Goal: Find contact information: Find contact information

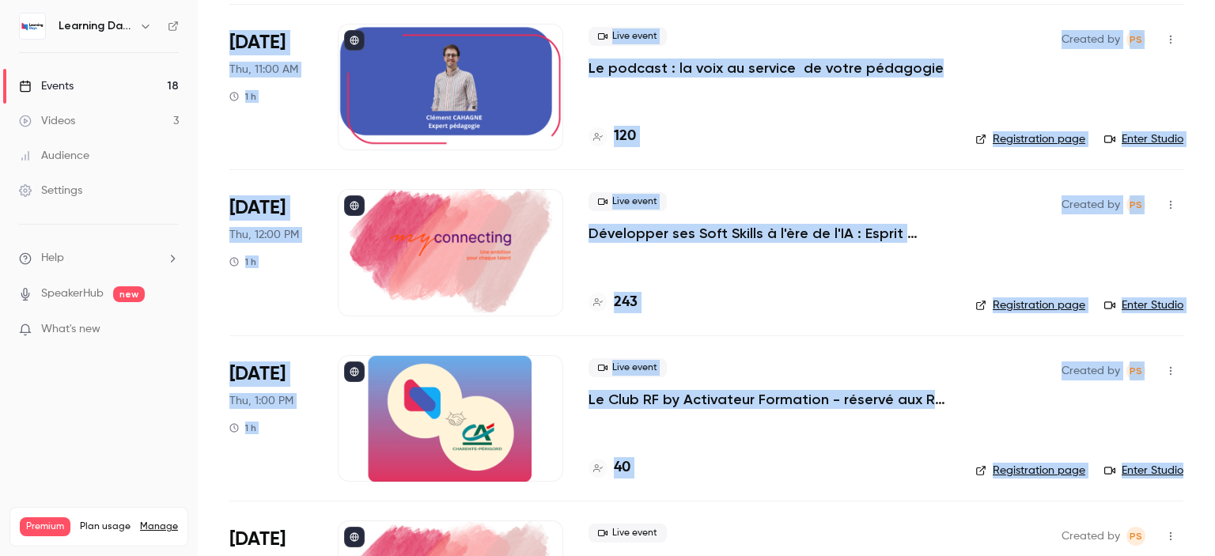
scroll to position [2277, 0]
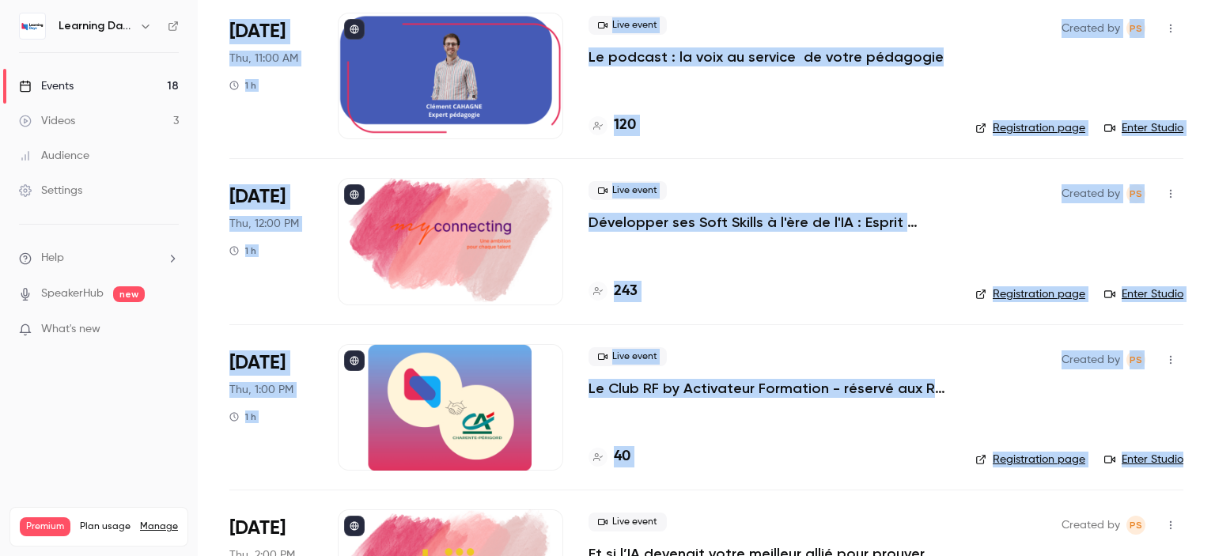
drag, startPoint x: 1215, startPoint y: 90, endPoint x: 1215, endPoint y: 477, distance: 386.9
click at [1215, 477] on main "Search for videos or events New video Schedule Events Upcoming Past Recurring R…" at bounding box center [707, 278] width 1018 height 556
click at [624, 457] on h4 "40" at bounding box center [622, 456] width 17 height 21
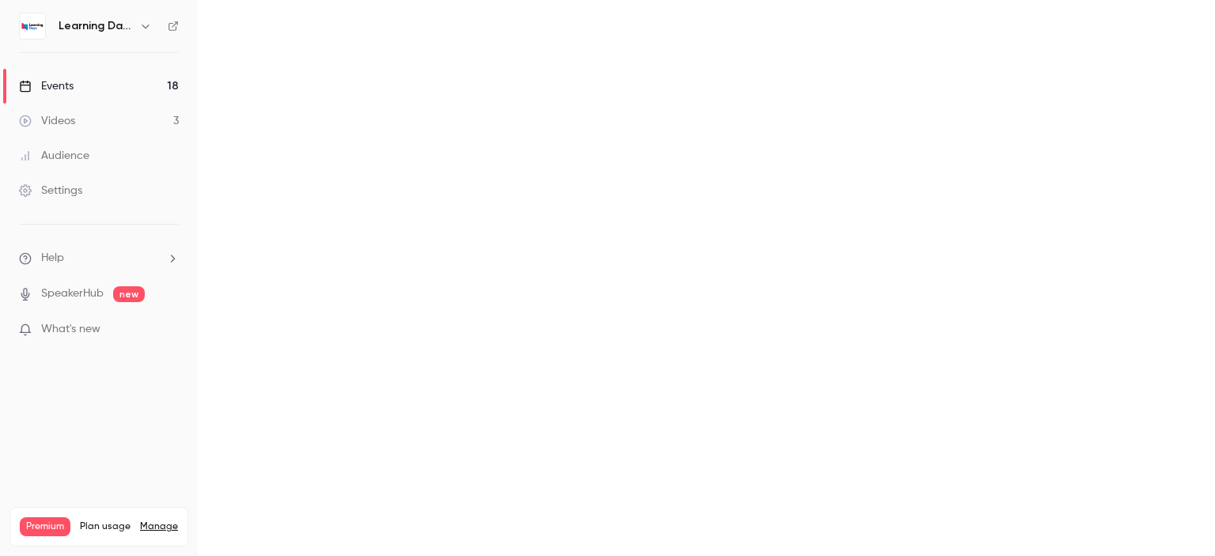
click at [624, 457] on main at bounding box center [707, 278] width 1018 height 556
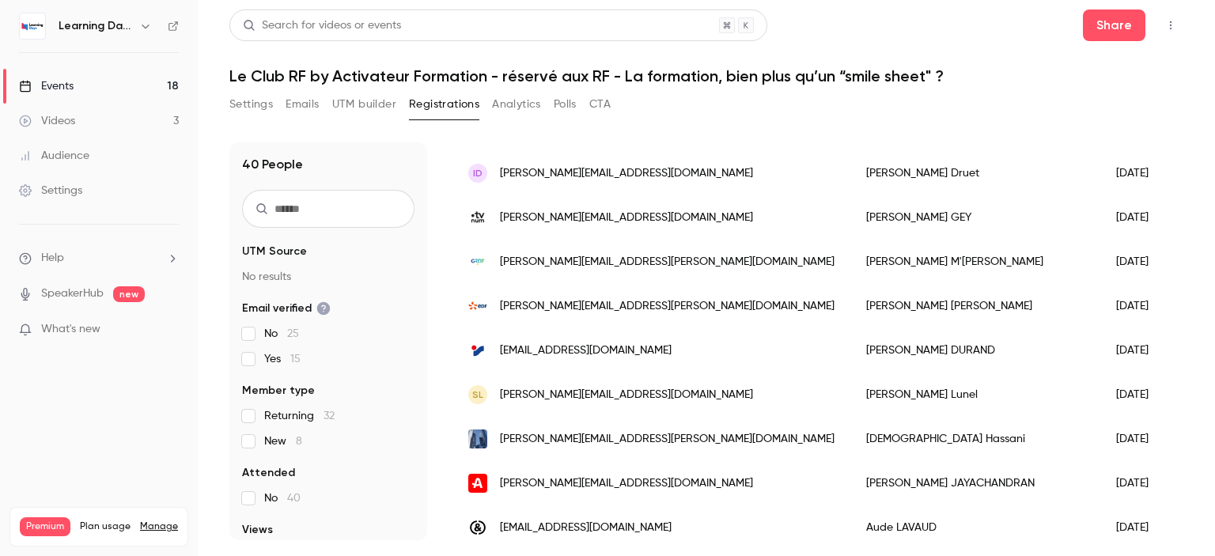
scroll to position [1409, 0]
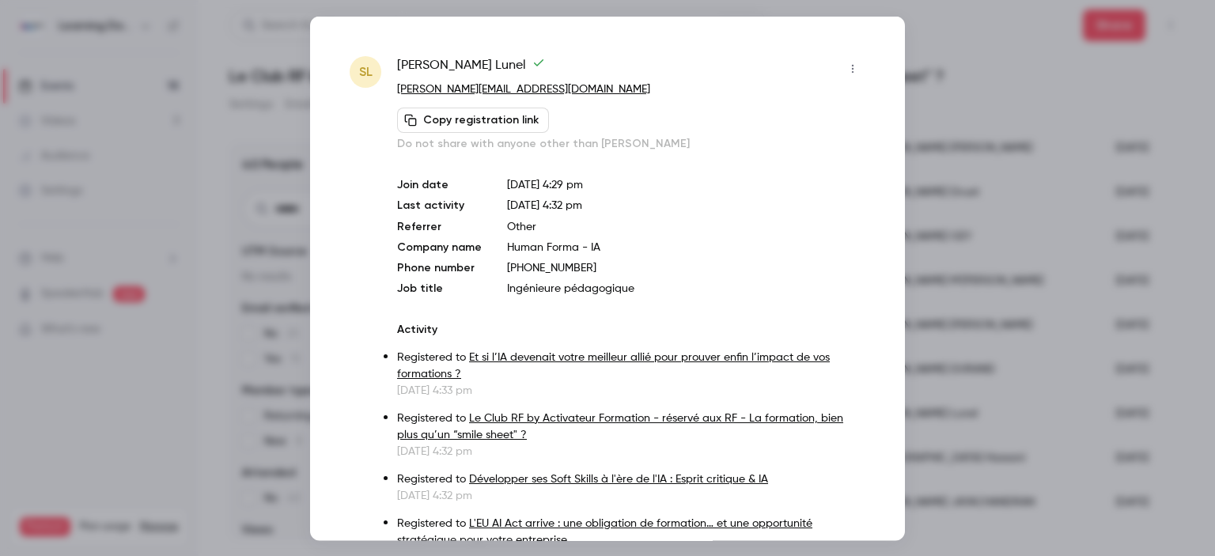
click at [1203, 392] on div at bounding box center [607, 278] width 1215 height 556
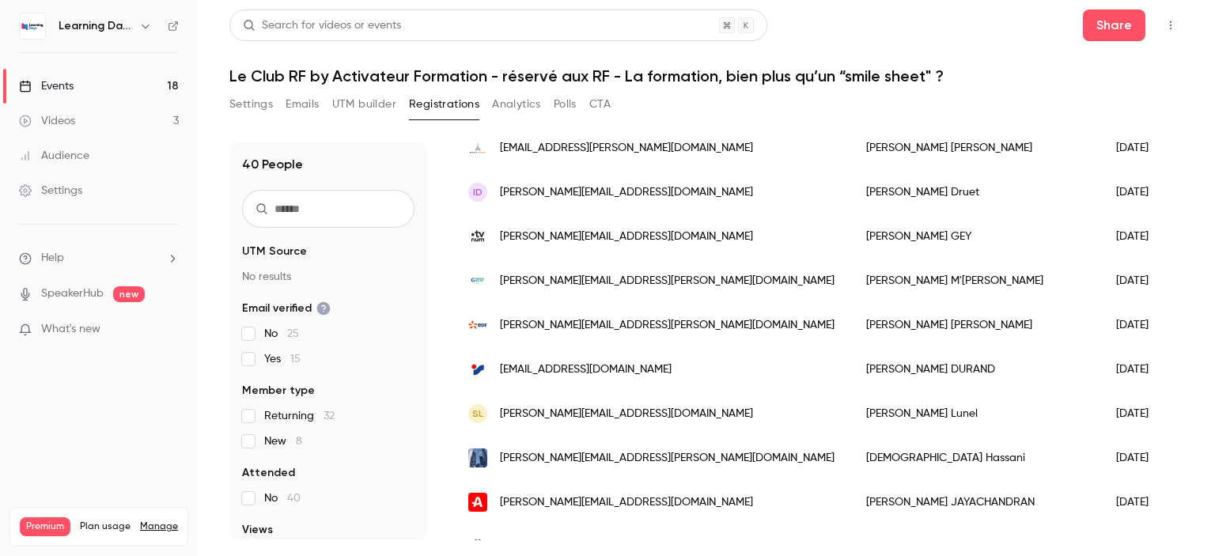
click at [1181, 404] on div "Returning" at bounding box center [1231, 414] width 100 height 44
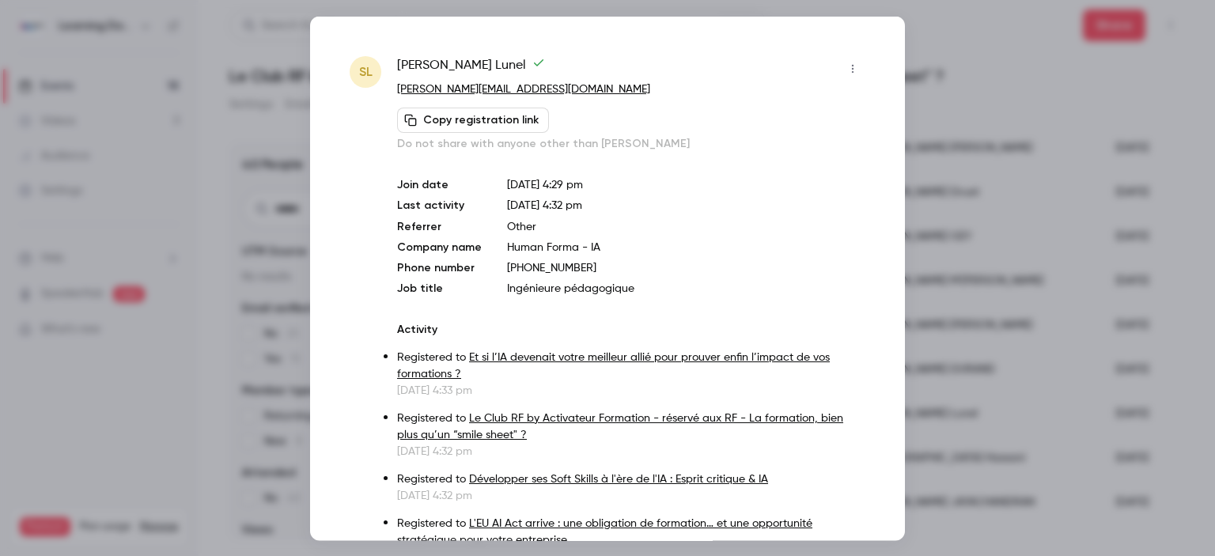
click at [847, 66] on icon "button" at bounding box center [853, 68] width 13 height 11
click at [760, 243] on div at bounding box center [607, 278] width 1215 height 556
click at [1171, 355] on div at bounding box center [607, 278] width 1215 height 556
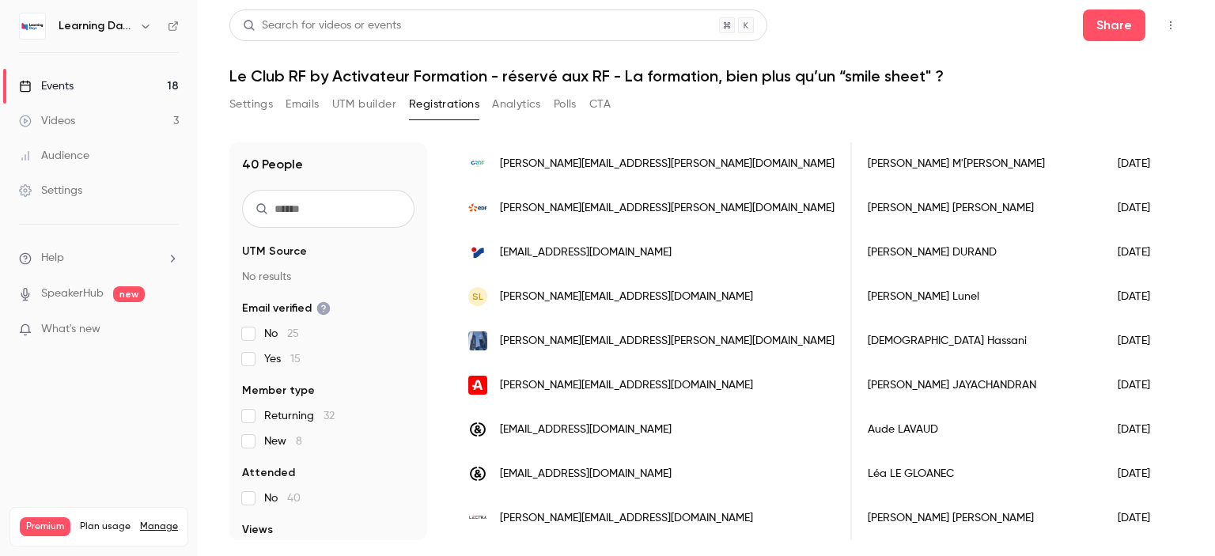
scroll to position [0, 1352]
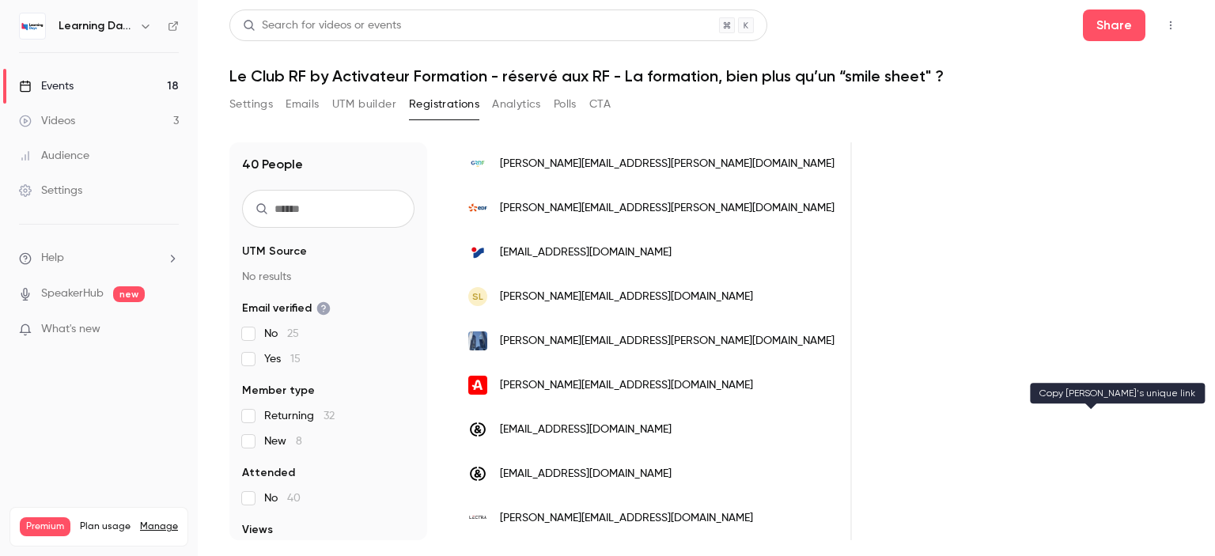
click at [967, 236] on div "People list" at bounding box center [1022, 252] width 110 height 44
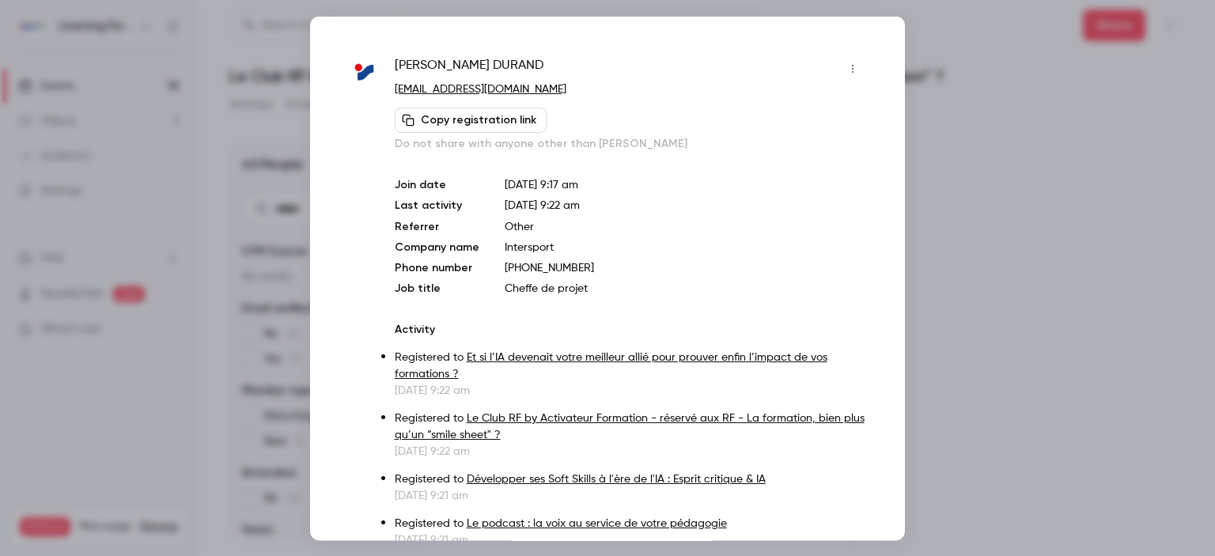
click at [847, 65] on icon "button" at bounding box center [853, 68] width 13 height 11
click at [950, 82] on div at bounding box center [607, 278] width 1215 height 556
click at [1033, 404] on div at bounding box center [607, 278] width 1215 height 556
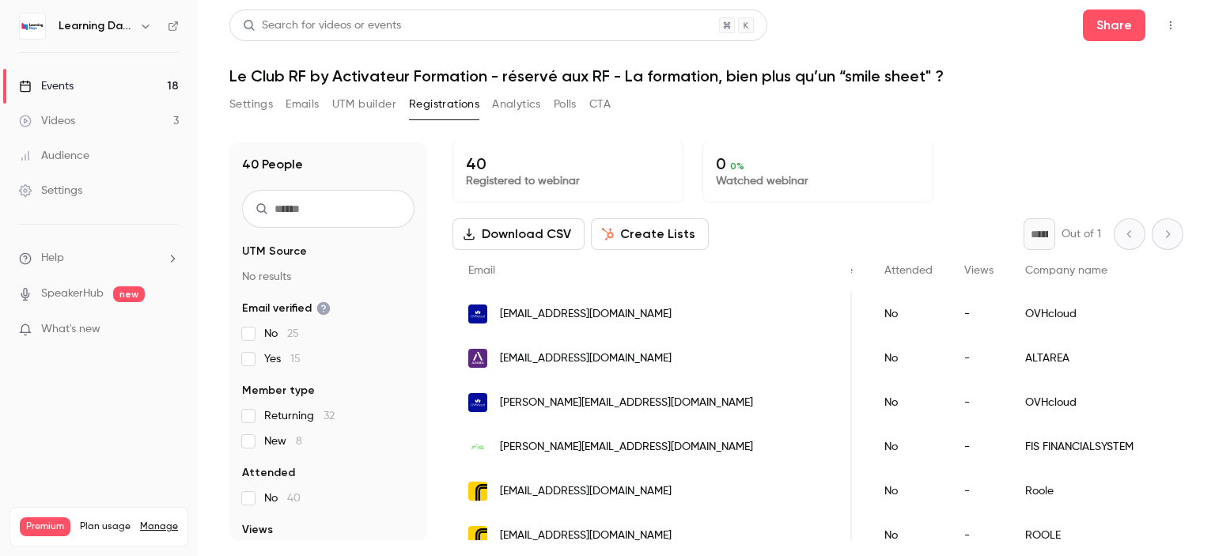
scroll to position [0, 0]
click at [72, 164] on link "Audience" at bounding box center [99, 155] width 198 height 35
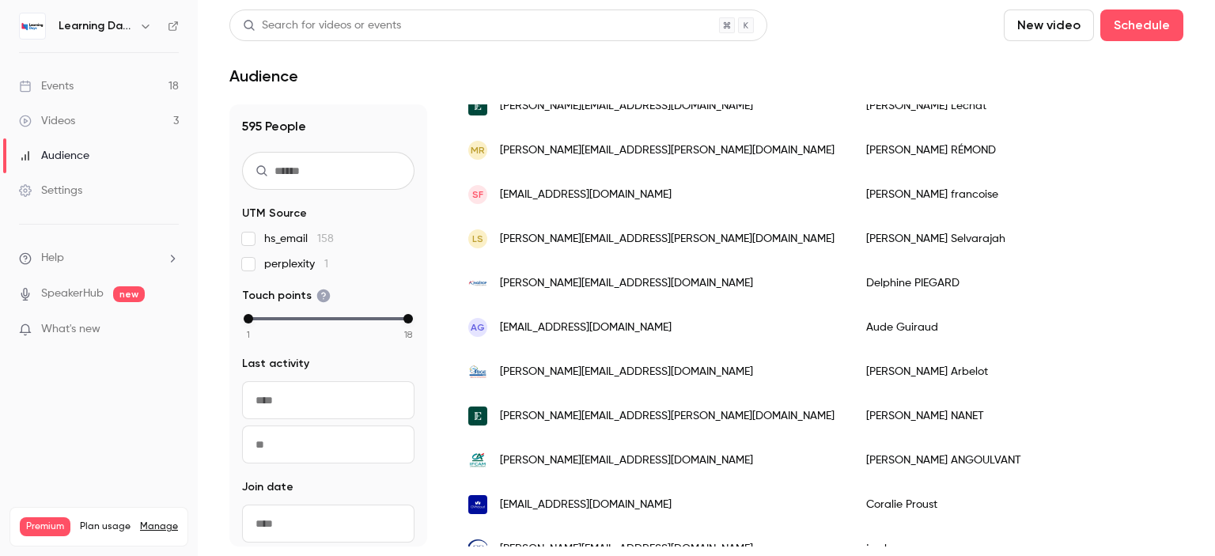
scroll to position [611, 0]
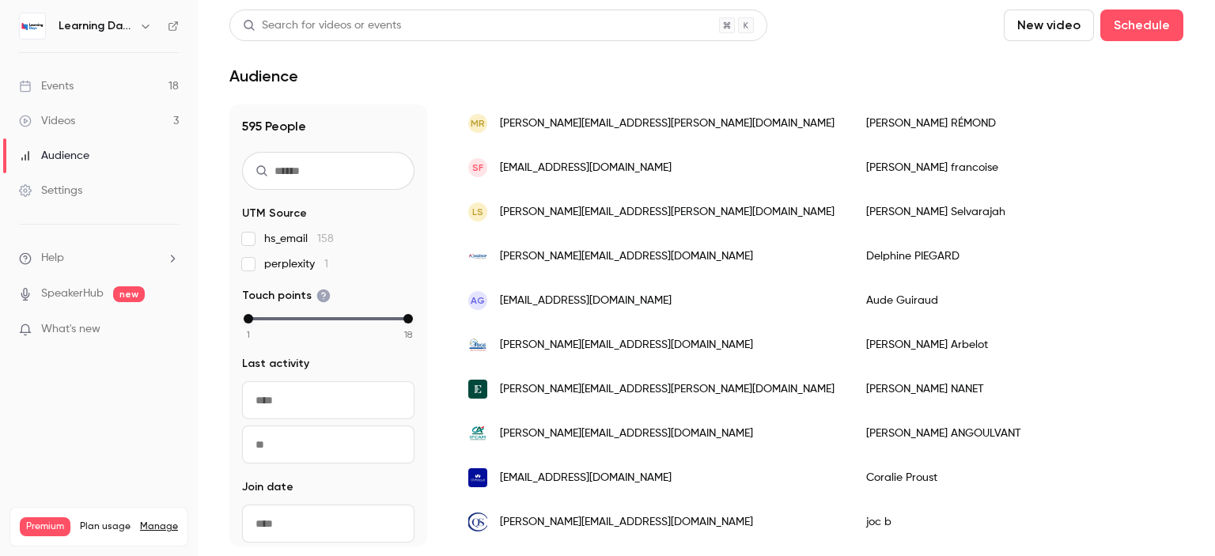
click at [92, 86] on link "Events 18" at bounding box center [99, 86] width 198 height 35
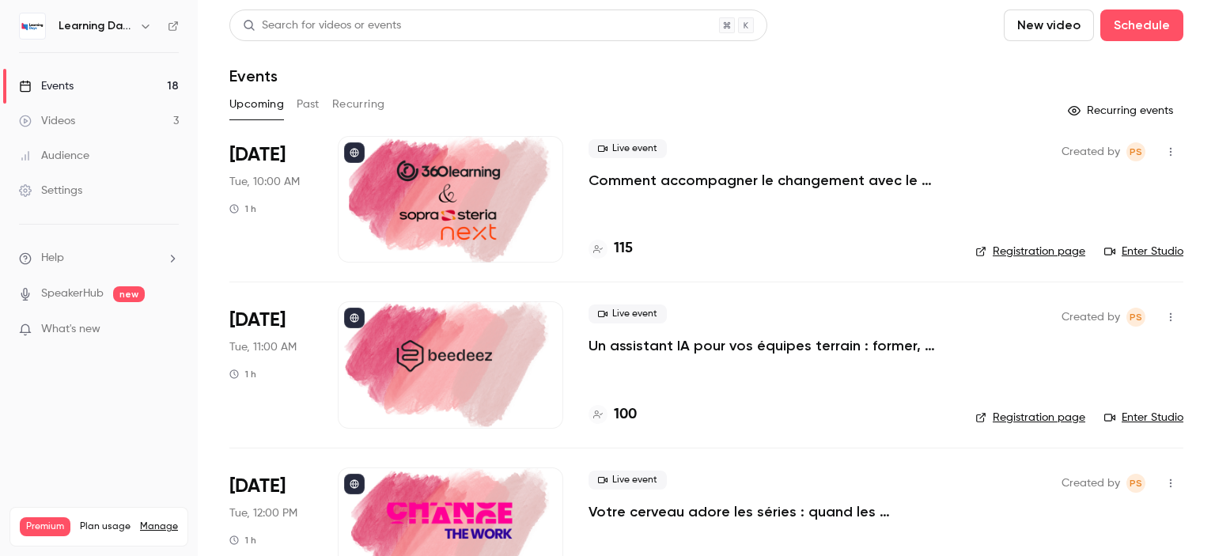
click at [96, 161] on link "Audience" at bounding box center [99, 155] width 198 height 35
click at [63, 82] on div "Events" at bounding box center [46, 86] width 55 height 16
click at [69, 150] on div "Audience" at bounding box center [54, 156] width 70 height 16
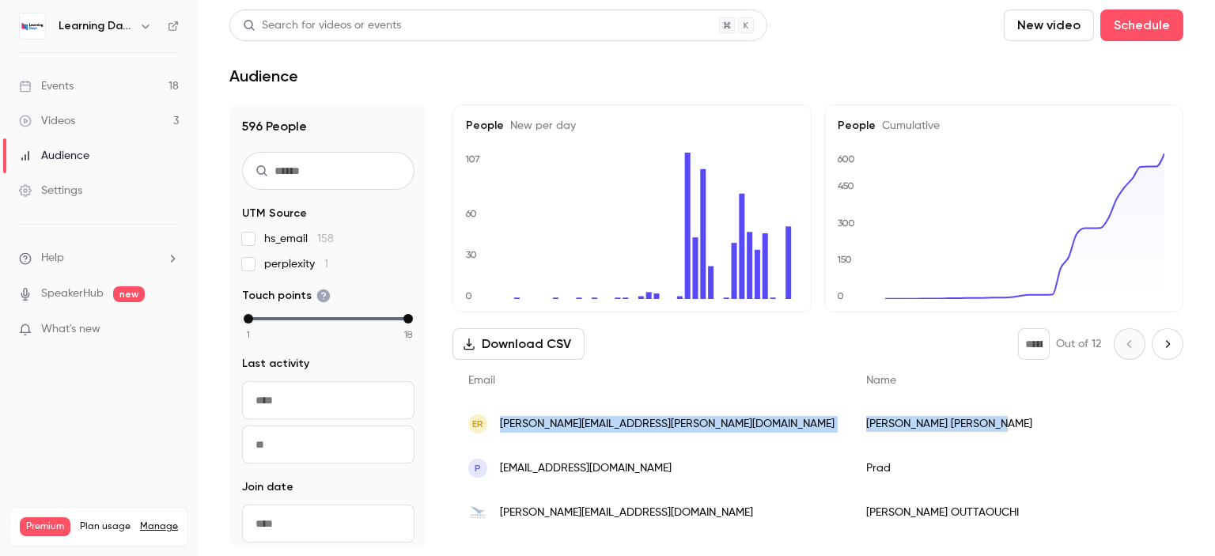
drag, startPoint x: 851, startPoint y: 427, endPoint x: 497, endPoint y: 427, distance: 354.5
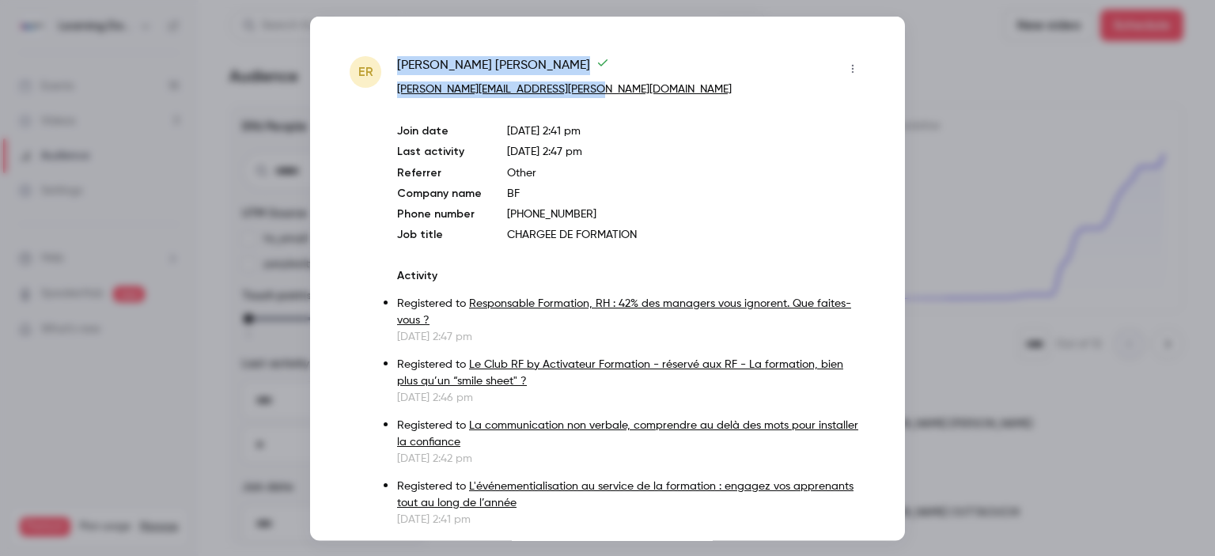
drag, startPoint x: 621, startPoint y: 93, endPoint x: 383, endPoint y: 87, distance: 238.2
click at [383, 87] on div "ER Elodie RODRIGUES e.rodrigues@bertrand-franchise.com Join date Sep 29, 2025 2…" at bounding box center [608, 291] width 516 height 472
copy div "Elodie RODRIGUES e.rodrigues@bertrand-franchise.com"
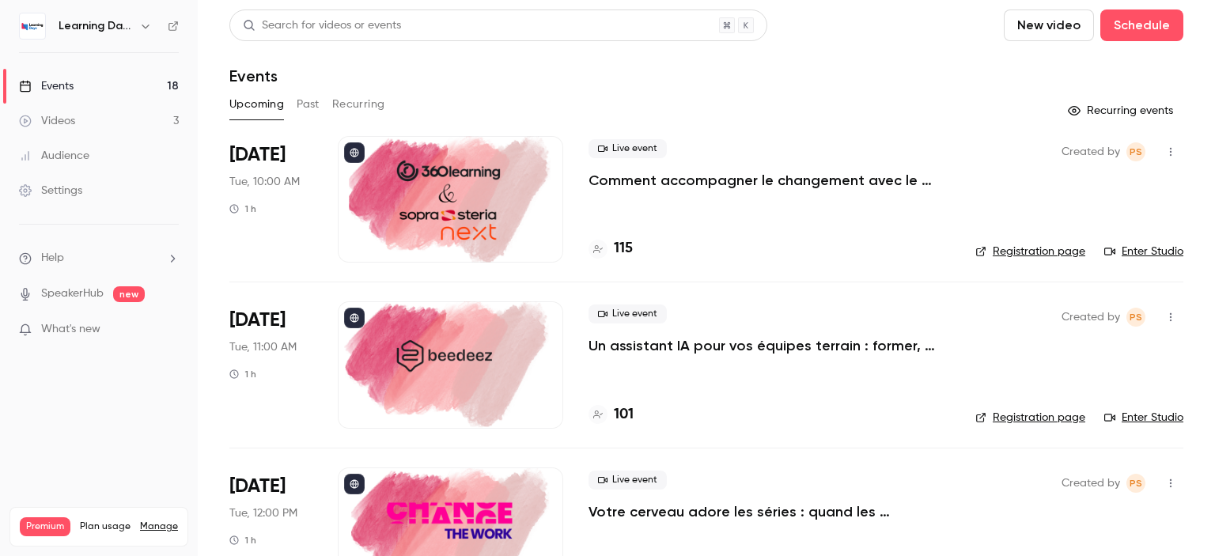
click at [80, 192] on div "Settings" at bounding box center [50, 191] width 63 height 16
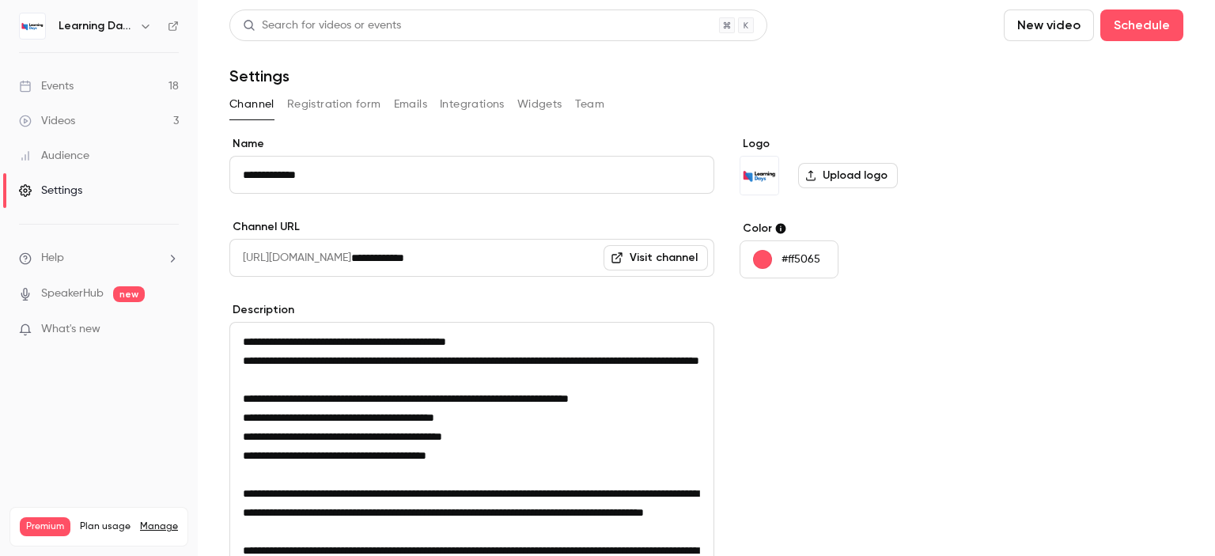
scroll to position [279, 0]
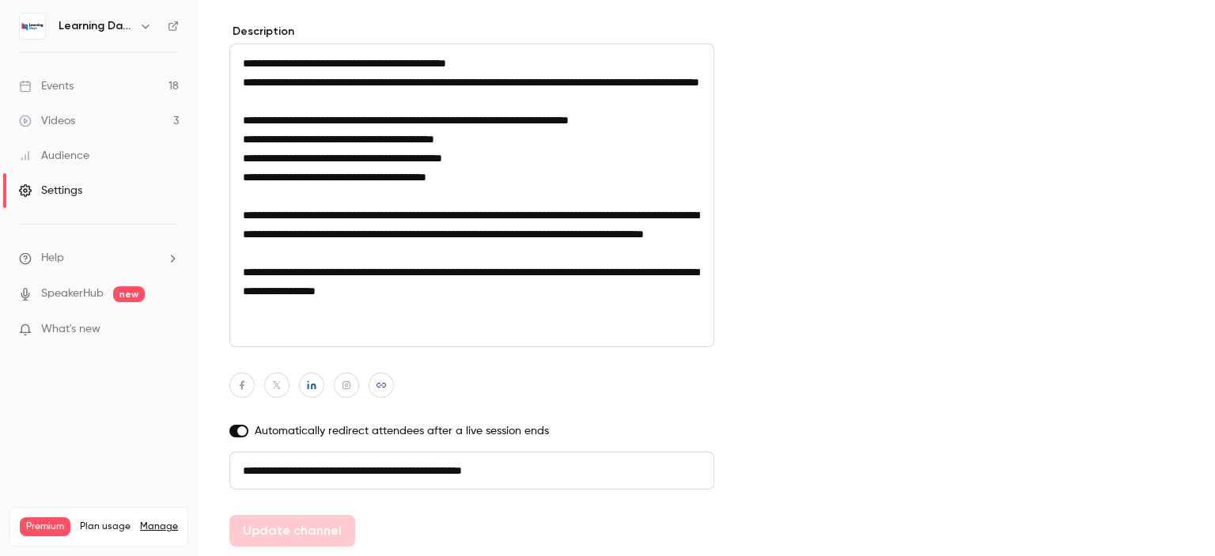
click at [83, 158] on div "Audience" at bounding box center [54, 156] width 70 height 16
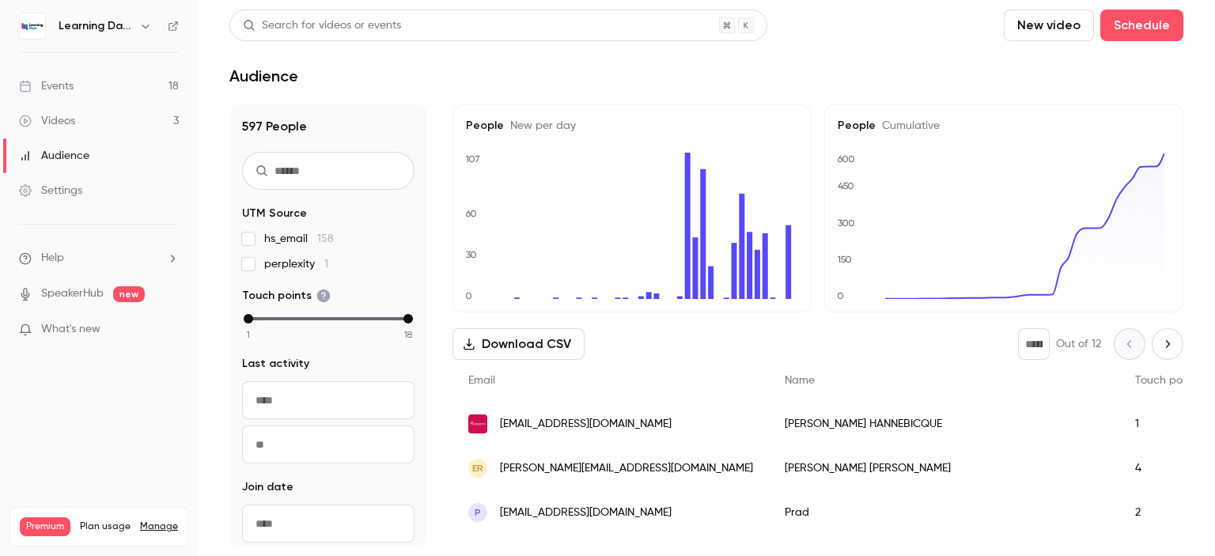
click at [567, 414] on div "[EMAIL_ADDRESS][DOMAIN_NAME]" at bounding box center [611, 424] width 317 height 44
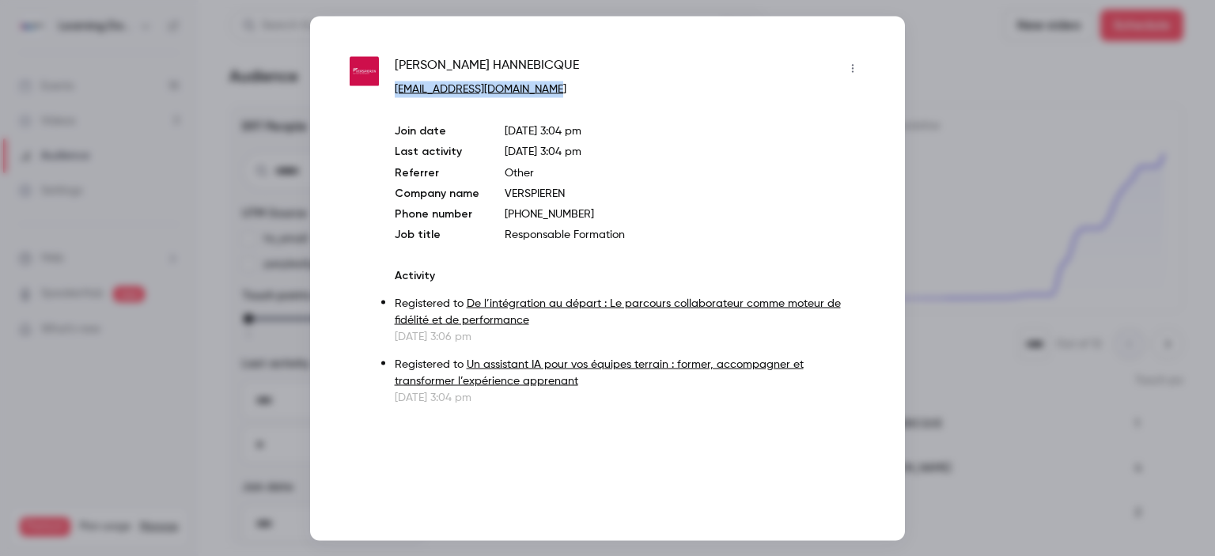
drag, startPoint x: 590, startPoint y: 88, endPoint x: 392, endPoint y: 88, distance: 197.8
click at [392, 88] on div "[PERSON_NAME] [PERSON_NAME][EMAIL_ADDRESS][DOMAIN_NAME] Join date [DATE] 3:04 p…" at bounding box center [608, 230] width 516 height 350
click at [1007, 218] on div at bounding box center [607, 278] width 1215 height 556
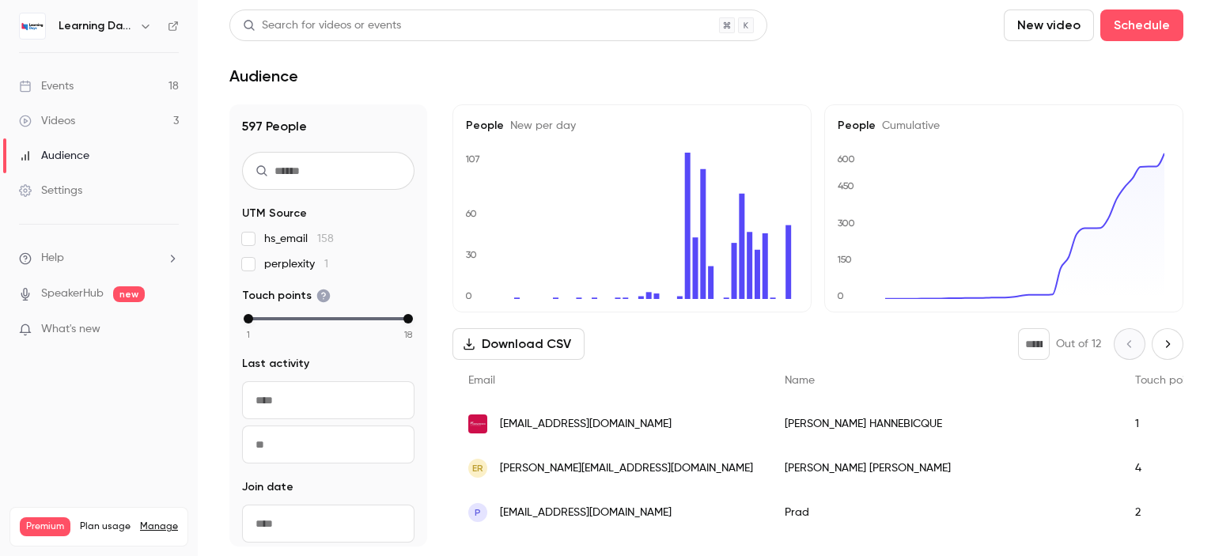
click at [65, 130] on link "Videos 3" at bounding box center [99, 121] width 198 height 35
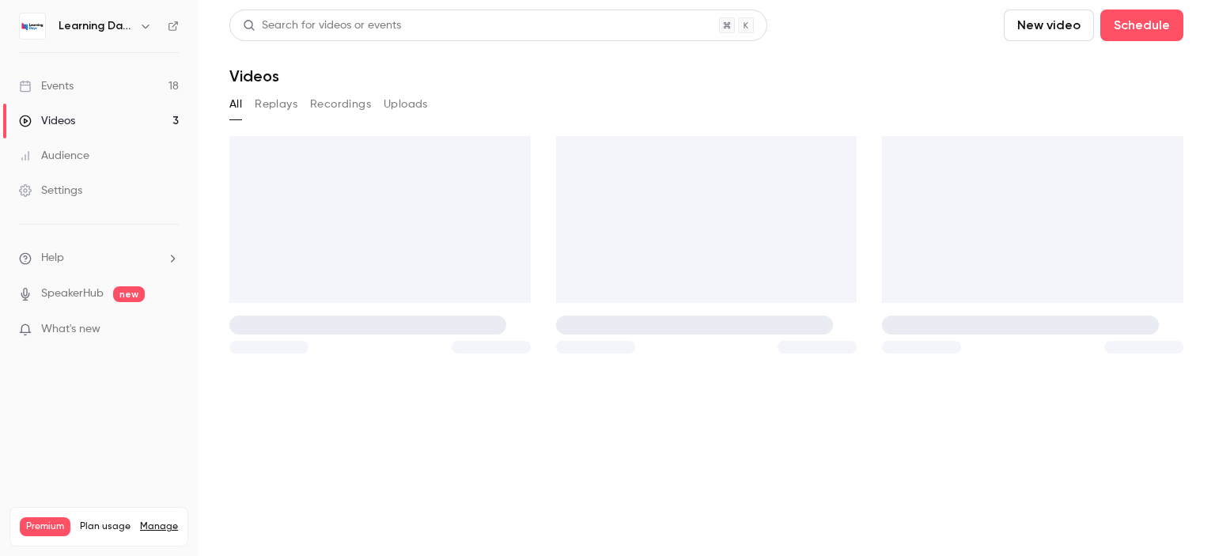
click at [83, 156] on div "Audience" at bounding box center [54, 156] width 70 height 16
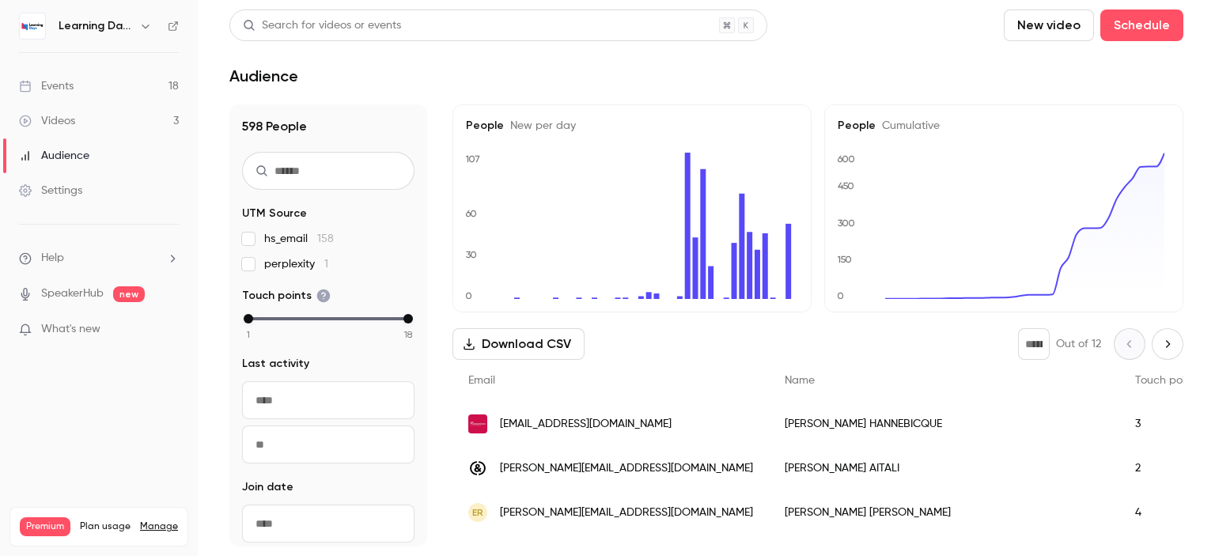
click at [105, 85] on link "Events 18" at bounding box center [99, 86] width 198 height 35
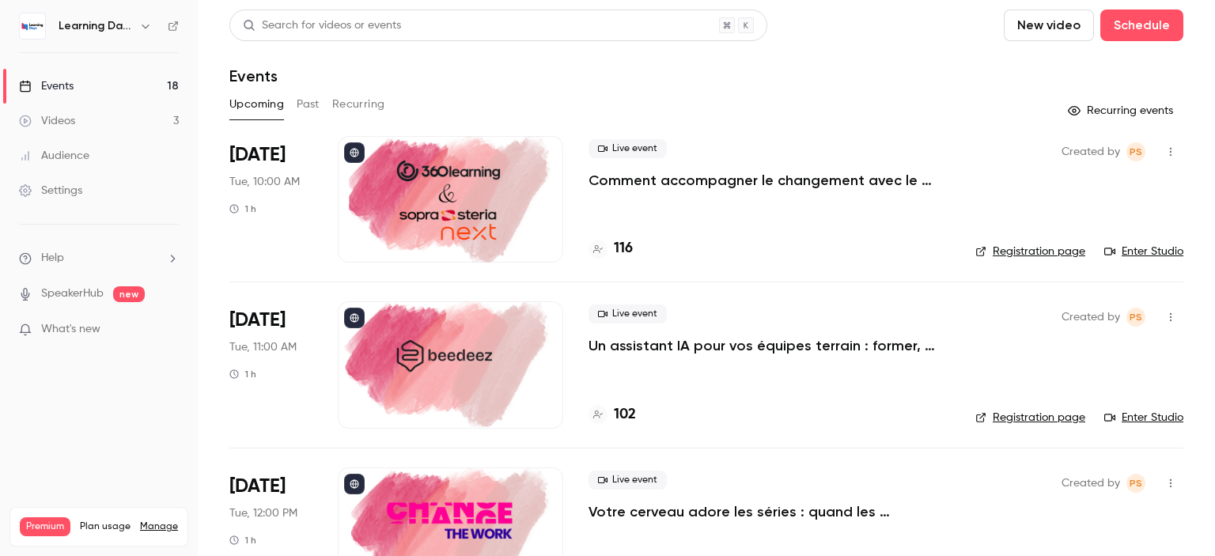
click at [1136, 248] on link "Enter Studio" at bounding box center [1144, 252] width 79 height 16
click at [1142, 411] on link "Enter Studio" at bounding box center [1144, 418] width 79 height 16
click at [1130, 419] on link "Enter Studio" at bounding box center [1144, 418] width 79 height 16
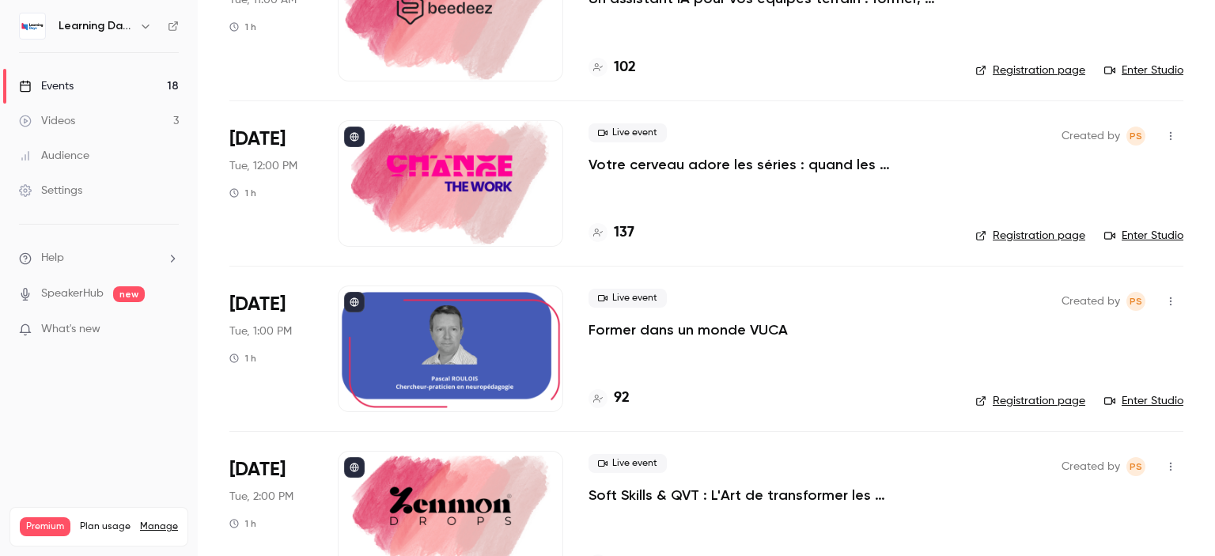
scroll to position [399, 0]
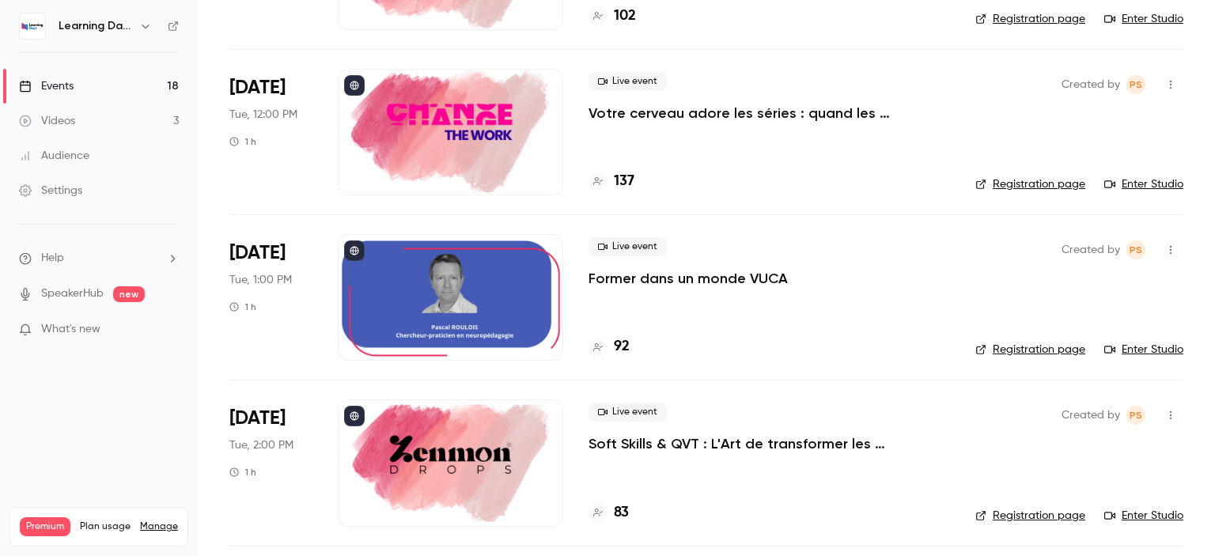
click at [1136, 177] on link "Enter Studio" at bounding box center [1144, 184] width 79 height 16
click at [1143, 182] on link "Enter Studio" at bounding box center [1144, 184] width 79 height 16
click at [1165, 250] on icon "button" at bounding box center [1171, 250] width 13 height 11
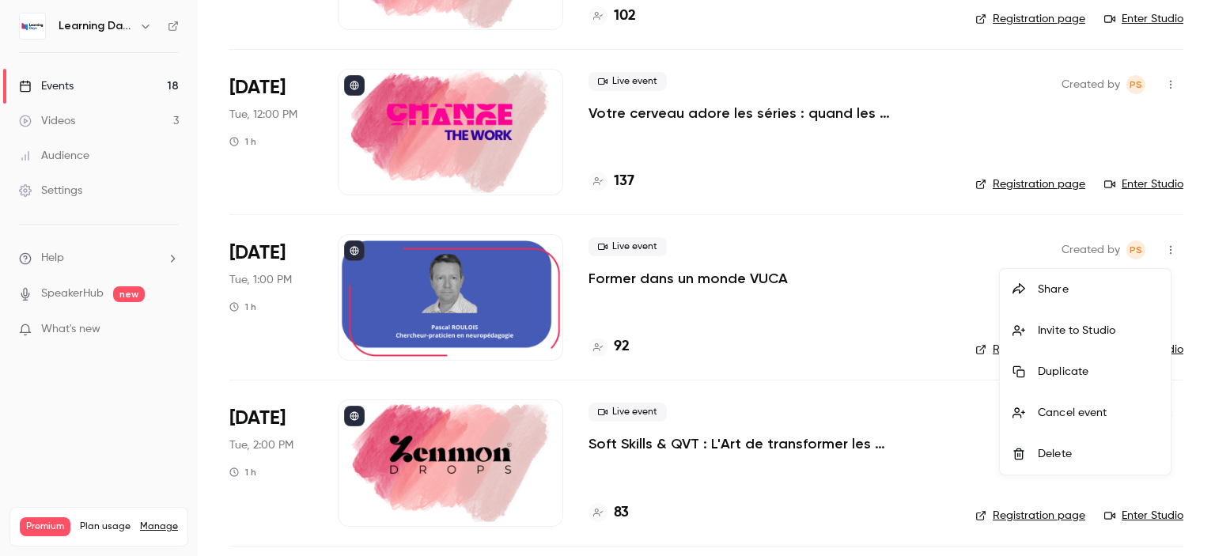
click at [1187, 215] on div at bounding box center [607, 278] width 1215 height 556
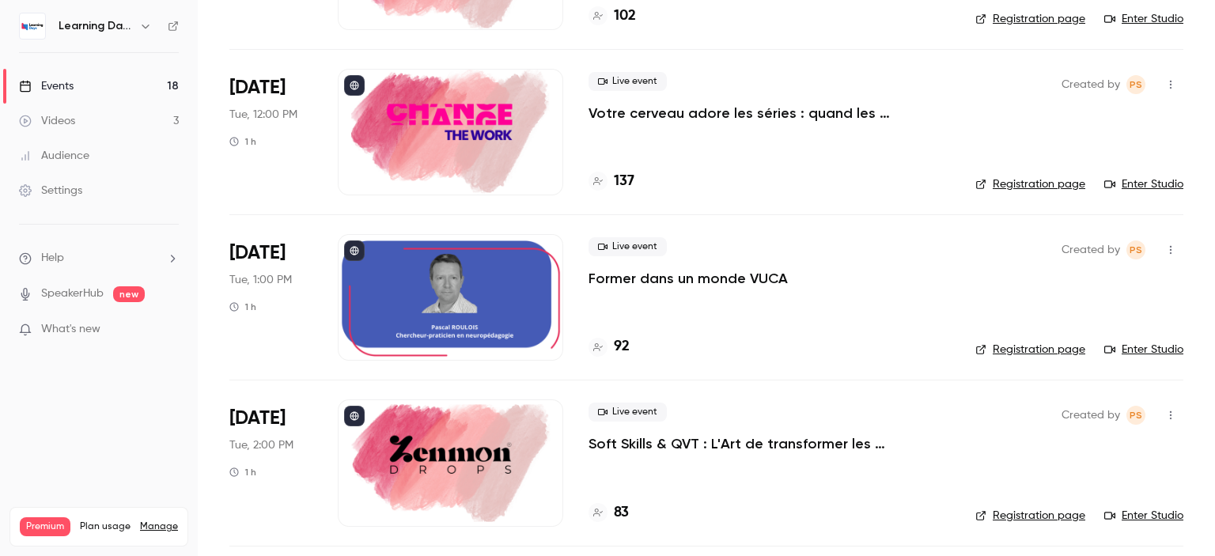
click at [1152, 345] on link "Enter Studio" at bounding box center [1144, 350] width 79 height 16
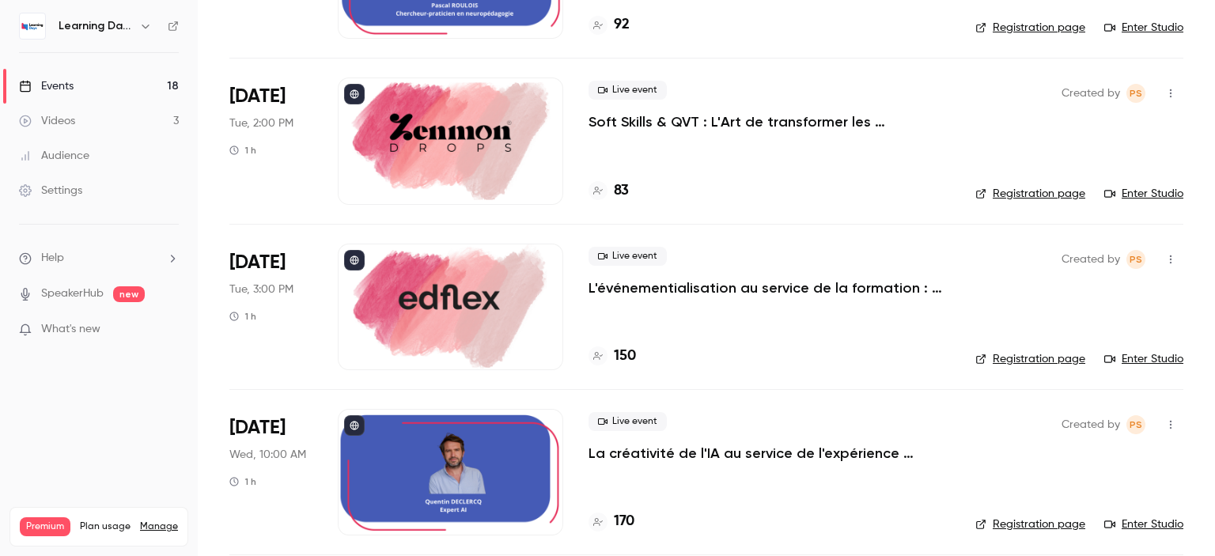
scroll to position [769, 0]
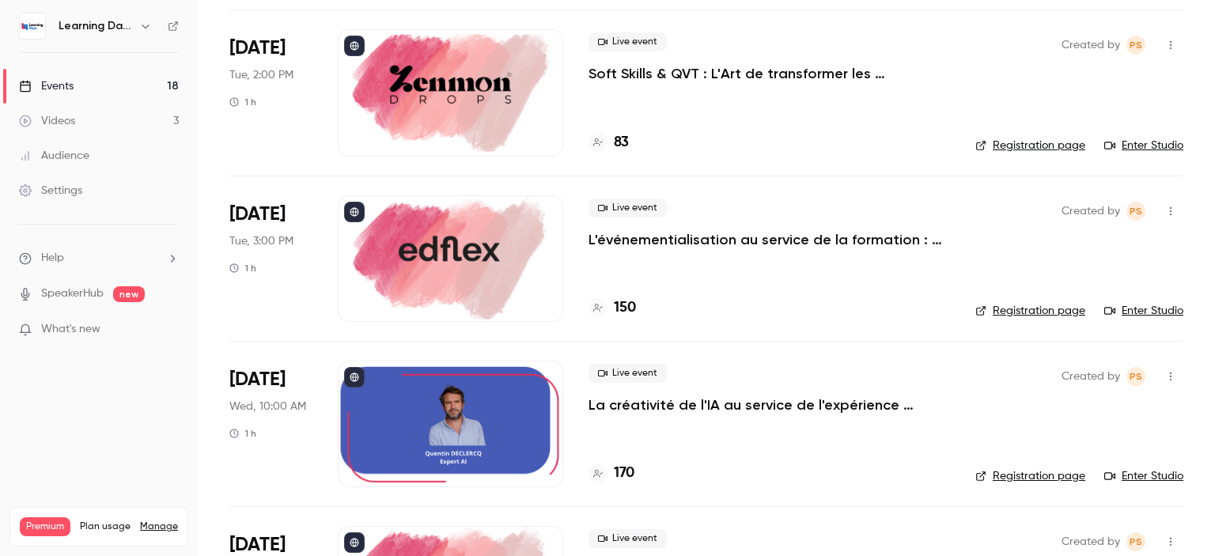
click at [1165, 40] on icon "button" at bounding box center [1171, 45] width 13 height 11
click at [1206, 47] on div at bounding box center [607, 278] width 1215 height 556
click at [1147, 147] on link "Enter Studio" at bounding box center [1144, 146] width 79 height 16
click at [76, 152] on div "Audience" at bounding box center [54, 156] width 70 height 16
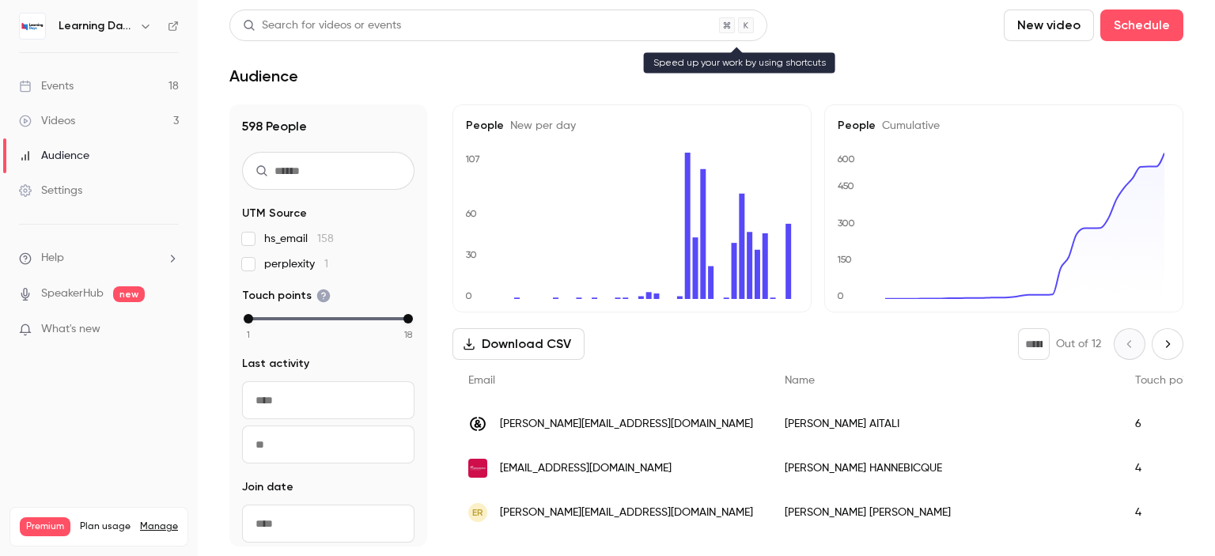
click at [460, 25] on div "Search for videos or events" at bounding box center [498, 25] width 538 height 32
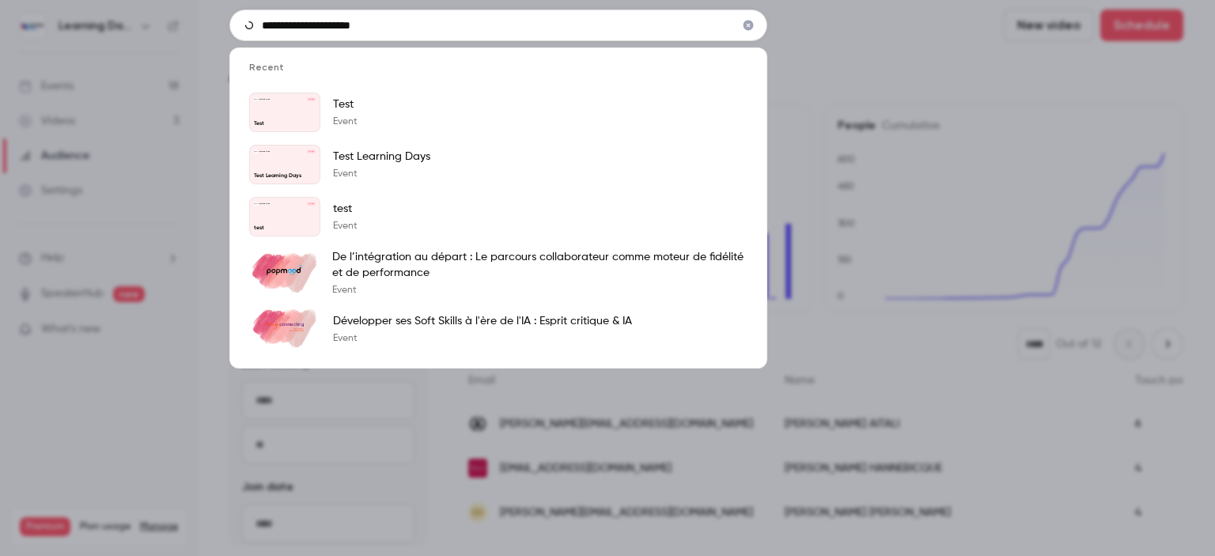
type input "**********"
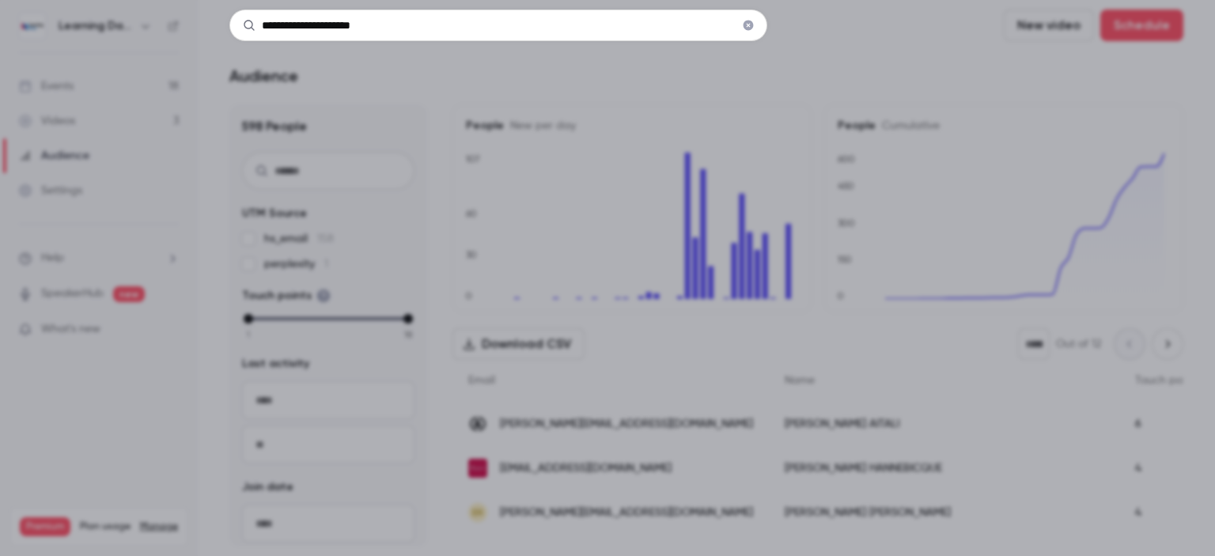
click at [828, 43] on div "**********" at bounding box center [607, 278] width 1215 height 556
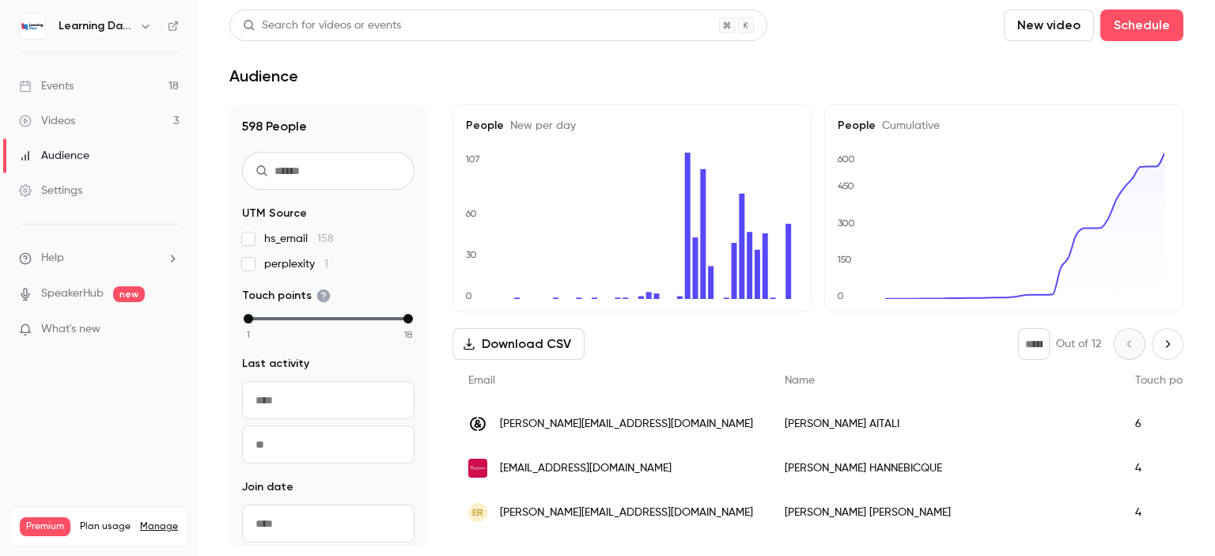
click at [73, 85] on div "Events" at bounding box center [46, 86] width 55 height 16
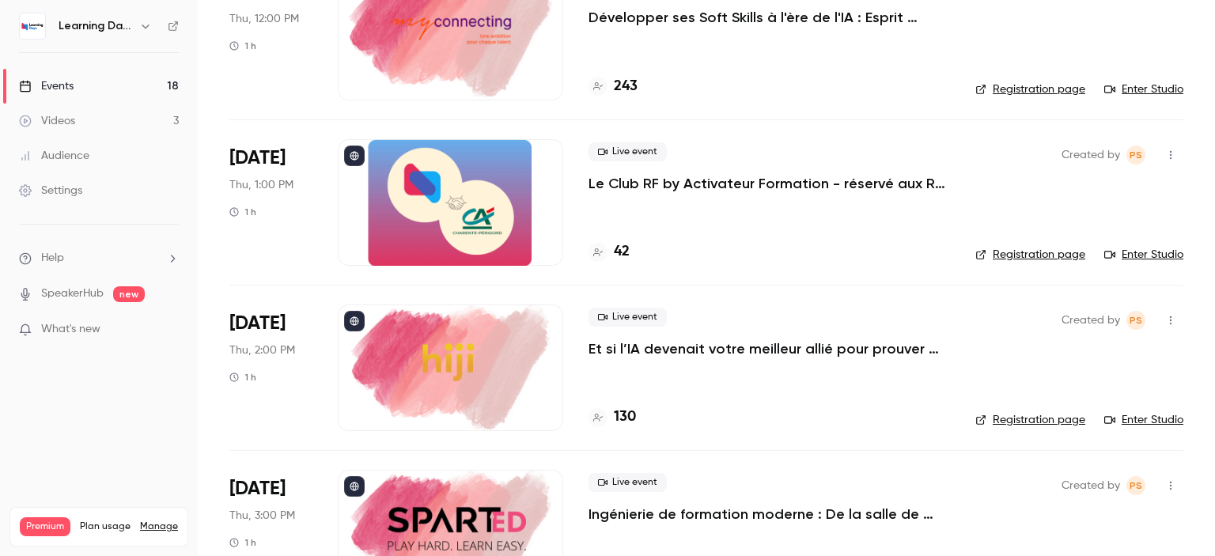
scroll to position [2548, 0]
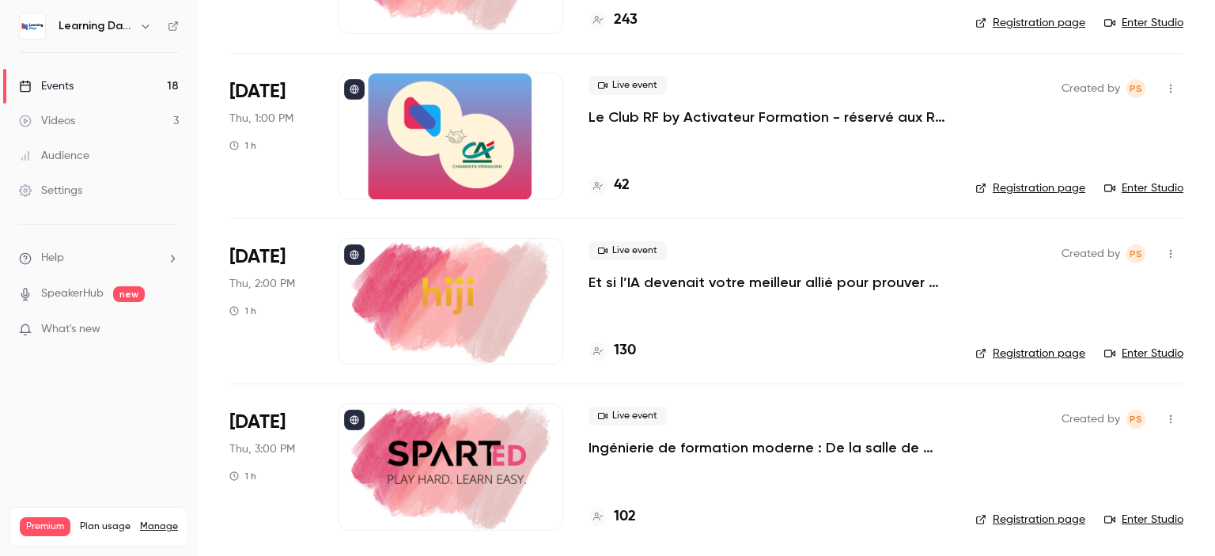
click at [850, 282] on p "Et si l’IA devenait votre meilleur allié pour prouver enfin l’impact de vos for…" at bounding box center [770, 282] width 362 height 19
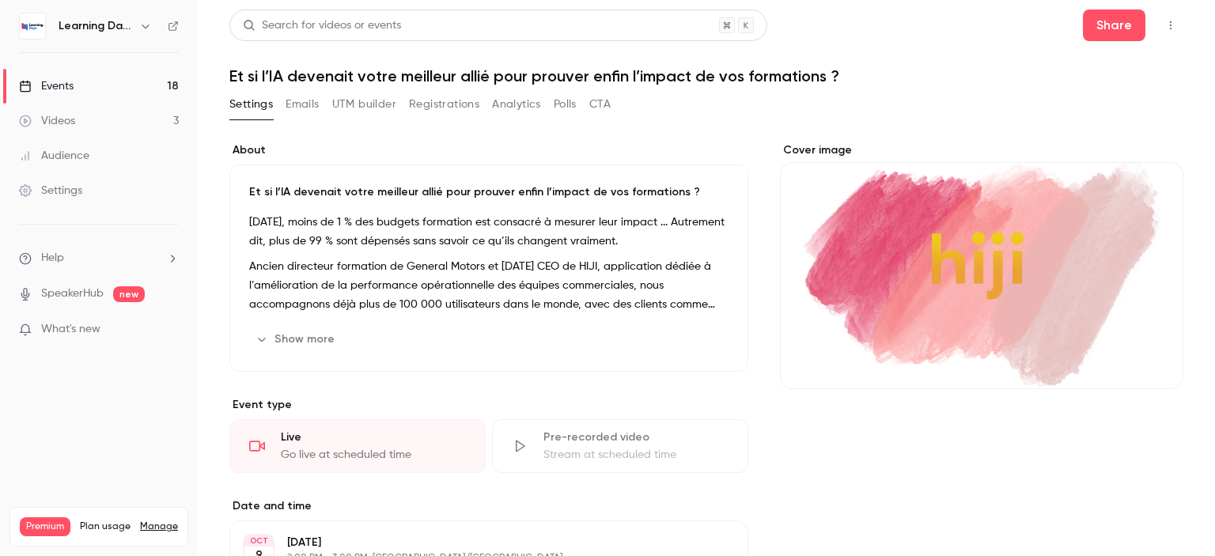
click at [325, 108] on div "Settings Emails UTM builder Registrations Analytics Polls CTA" at bounding box center [419, 104] width 381 height 25
click at [313, 108] on button "Emails" at bounding box center [302, 104] width 33 height 25
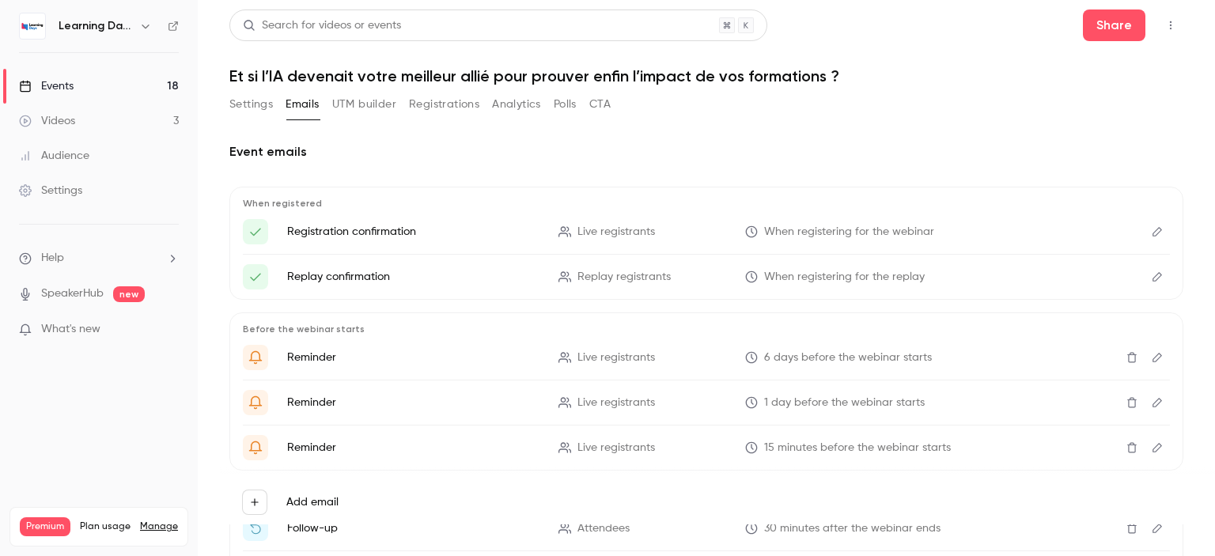
click at [386, 100] on button "UTM builder" at bounding box center [364, 104] width 64 height 25
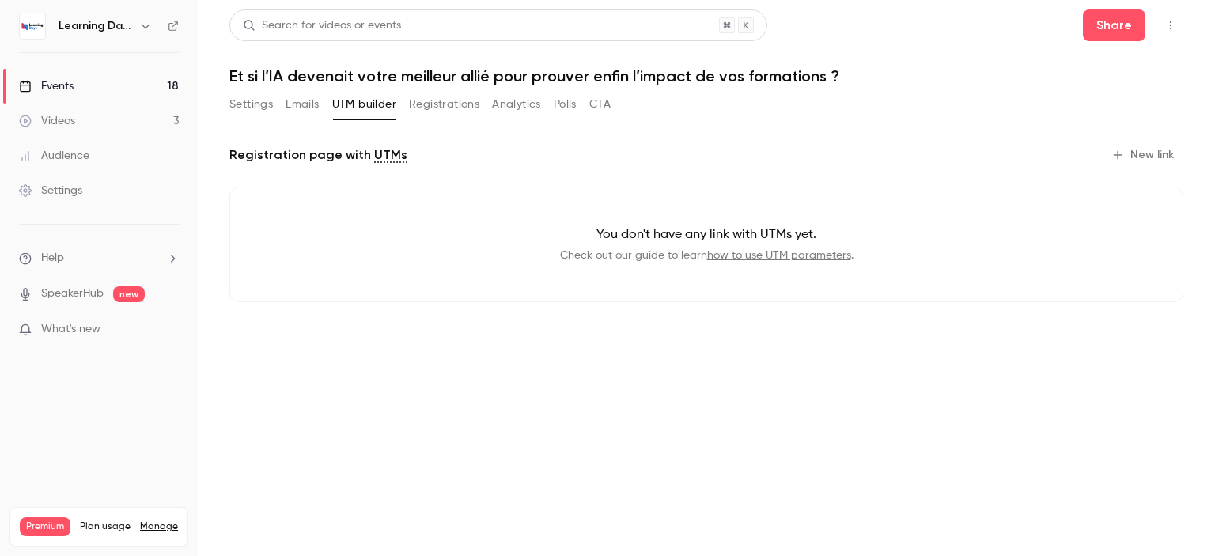
click at [482, 100] on div "Settings Emails UTM builder Registrations Analytics Polls CTA" at bounding box center [419, 104] width 381 height 25
click at [449, 104] on button "Registrations" at bounding box center [444, 104] width 70 height 25
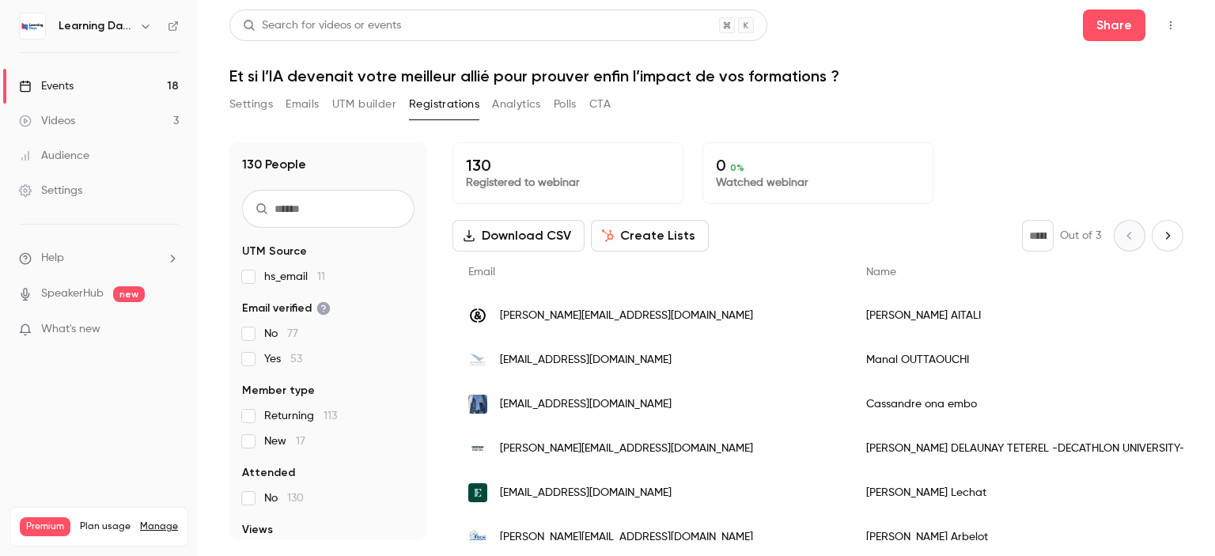
click at [70, 154] on div "Audience" at bounding box center [54, 156] width 70 height 16
